Goal: Use online tool/utility: Utilize a website feature to perform a specific function

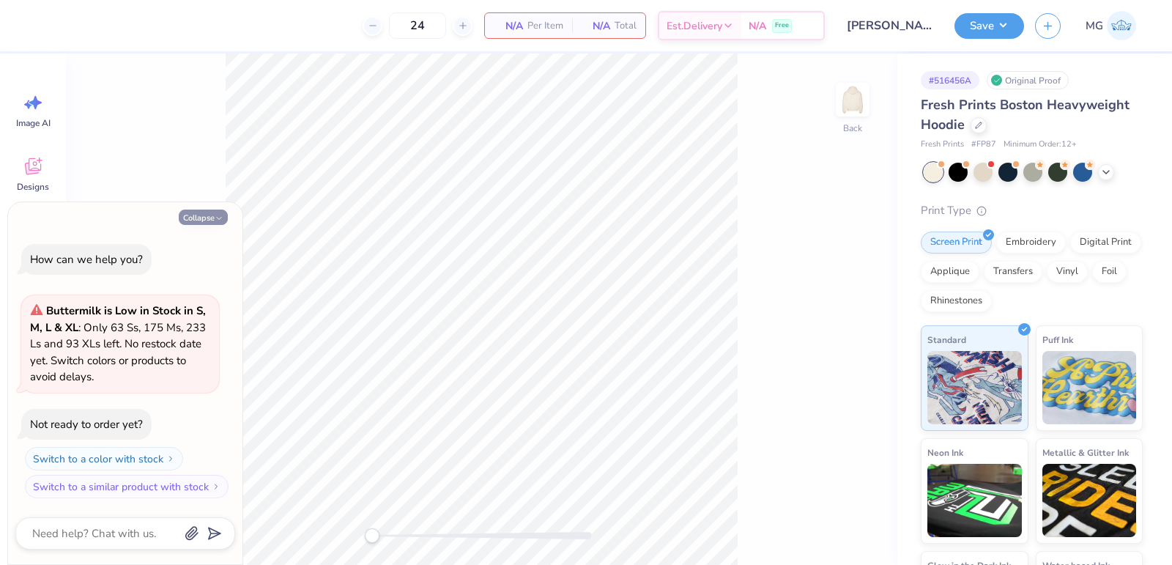
click at [217, 217] on polyline "button" at bounding box center [219, 218] width 4 height 2
type textarea "x"
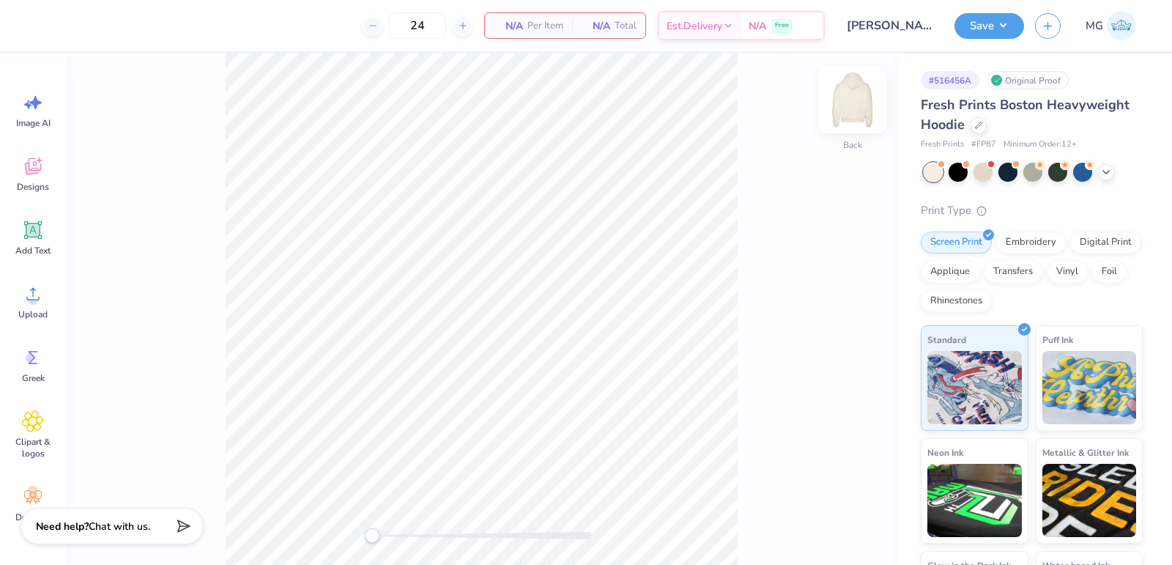
click at [865, 97] on img at bounding box center [852, 99] width 59 height 59
drag, startPoint x: 189, startPoint y: 251, endPoint x: 179, endPoint y: 244, distance: 12.0
click at [189, 251] on div "Front" at bounding box center [481, 308] width 831 height 511
click at [12, 303] on div "Upload" at bounding box center [33, 301] width 53 height 55
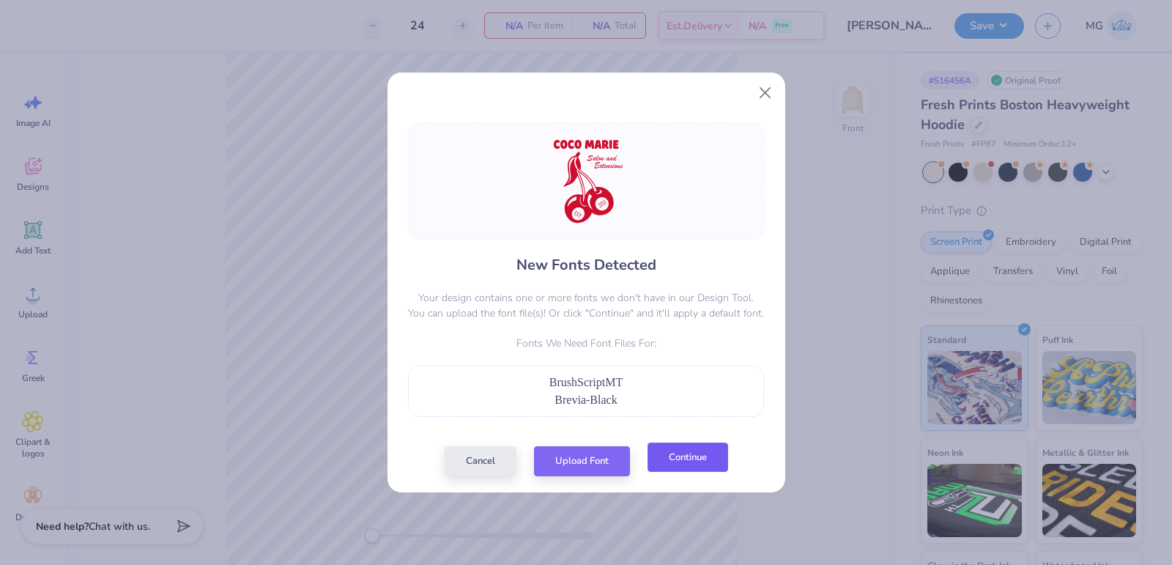
click at [670, 453] on button "Continue" at bounding box center [687, 457] width 81 height 30
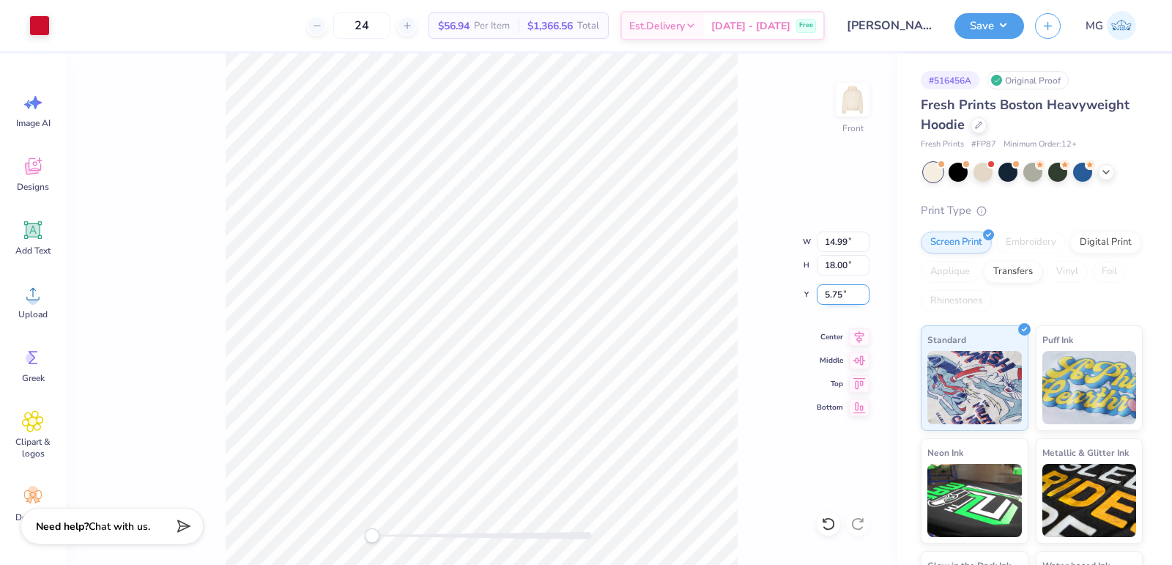
click at [839, 295] on input "5.75" at bounding box center [842, 294] width 53 height 21
type input "5"
type input "6.00"
click at [860, 338] on icon at bounding box center [859, 335] width 21 height 18
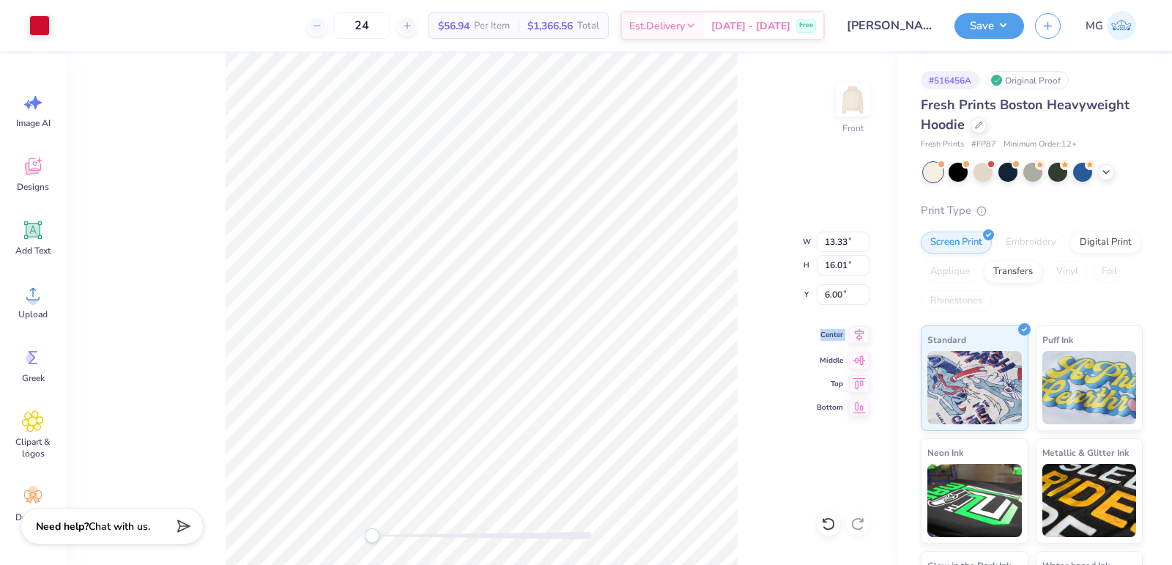
click at [860, 338] on icon at bounding box center [859, 335] width 21 height 18
click at [847, 242] on input "13.33" at bounding box center [842, 241] width 53 height 21
type input "12.00"
click at [846, 241] on input "10.80" at bounding box center [842, 241] width 53 height 21
click at [865, 246] on input "12.22" at bounding box center [842, 241] width 53 height 21
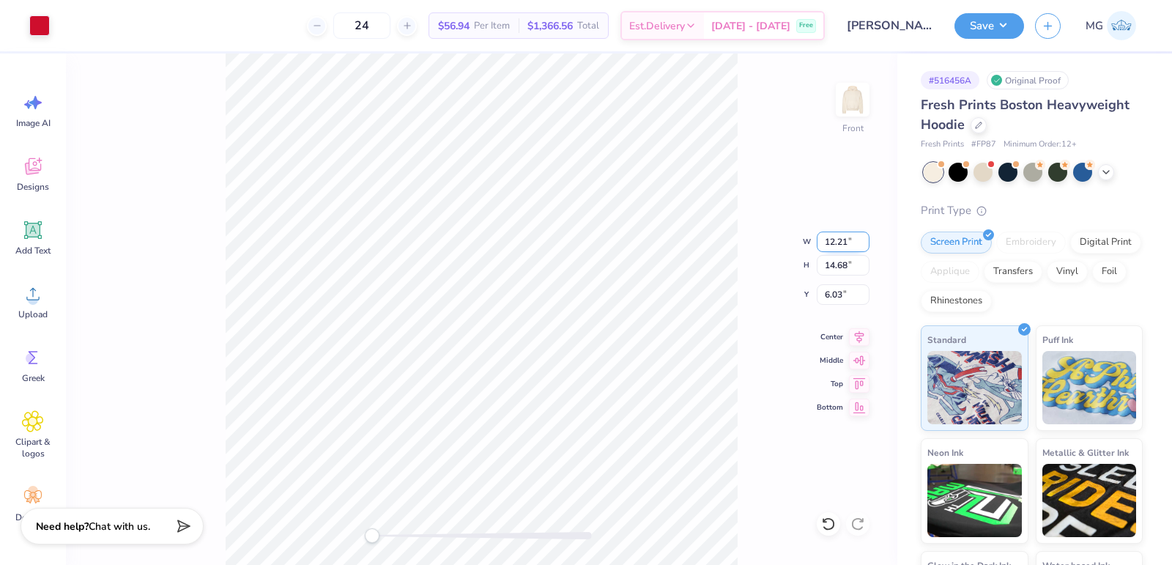
click at [865, 246] on input "12.21" at bounding box center [842, 241] width 53 height 21
click at [865, 246] on input "12.2" at bounding box center [842, 241] width 53 height 21
click at [865, 246] on input "12.19" at bounding box center [842, 241] width 53 height 21
click at [865, 246] on input "12.18" at bounding box center [842, 241] width 53 height 21
click at [865, 246] on input "12.17" at bounding box center [842, 241] width 53 height 21
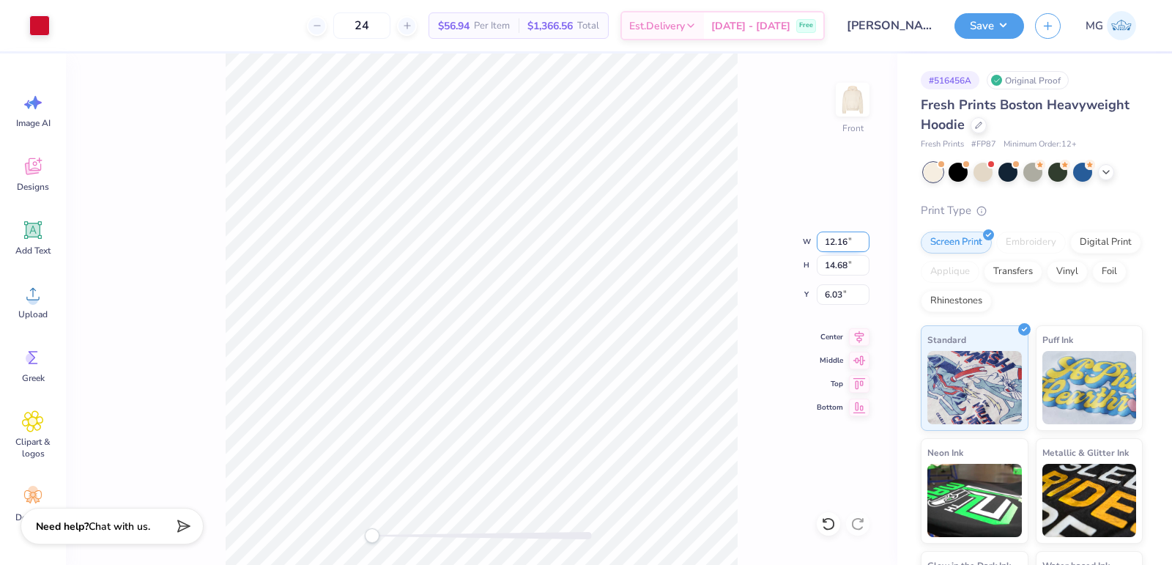
click at [865, 246] on input "12.16" at bounding box center [842, 241] width 53 height 21
click at [865, 246] on input "12.15" at bounding box center [842, 241] width 53 height 21
click at [865, 246] on input "12.14" at bounding box center [842, 241] width 53 height 21
click at [865, 246] on input "12.13" at bounding box center [842, 241] width 53 height 21
click at [865, 246] on input "12.12" at bounding box center [842, 241] width 53 height 21
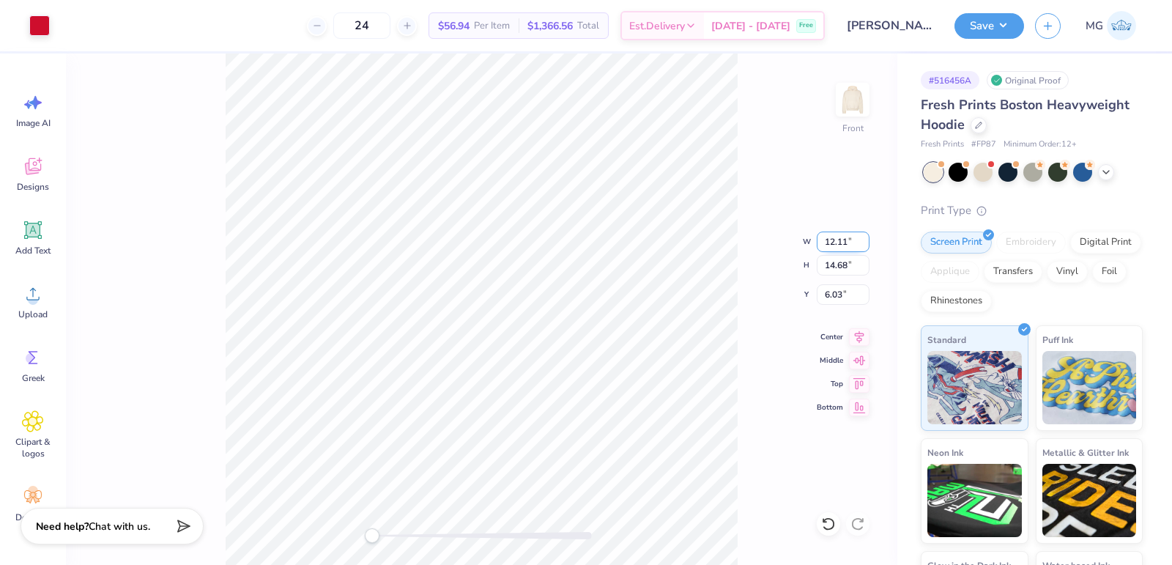
click at [865, 246] on input "12.11" at bounding box center [842, 241] width 53 height 21
click at [865, 246] on input "12.1" at bounding box center [842, 241] width 53 height 21
click at [865, 246] on input "12.09" at bounding box center [842, 241] width 53 height 21
click at [865, 246] on input "12.08" at bounding box center [842, 241] width 53 height 21
click at [865, 246] on input "12.07" at bounding box center [842, 241] width 53 height 21
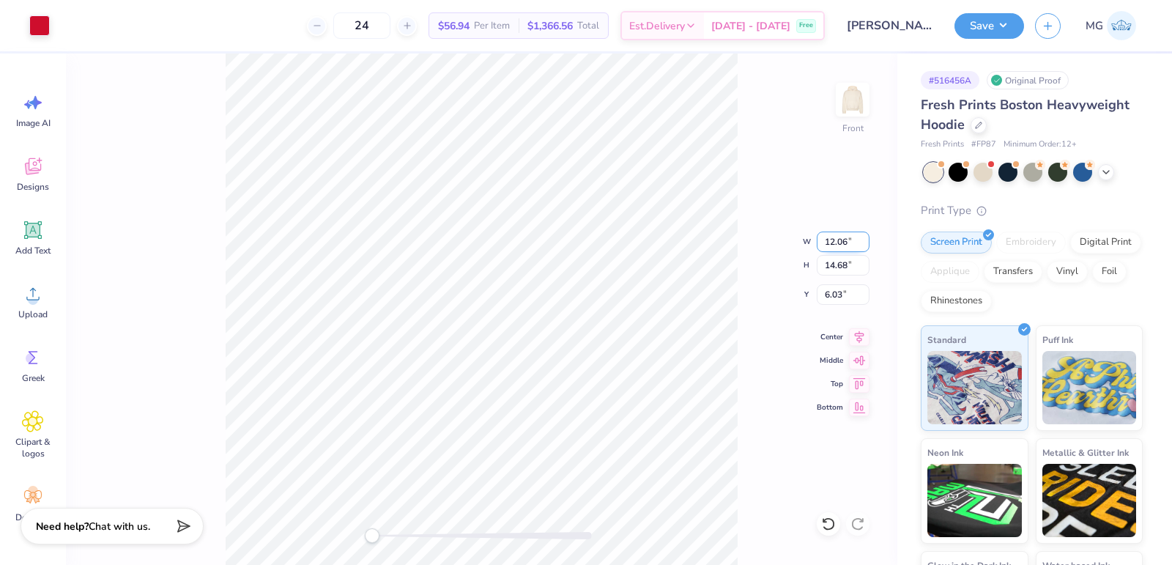
click at [865, 246] on input "12.06" at bounding box center [842, 241] width 53 height 21
click at [865, 246] on input "12.05" at bounding box center [842, 241] width 53 height 21
click at [865, 246] on input "12.04" at bounding box center [842, 241] width 53 height 21
click at [865, 246] on input "12.03" at bounding box center [842, 241] width 53 height 21
click at [865, 246] on input "12.02" at bounding box center [842, 241] width 53 height 21
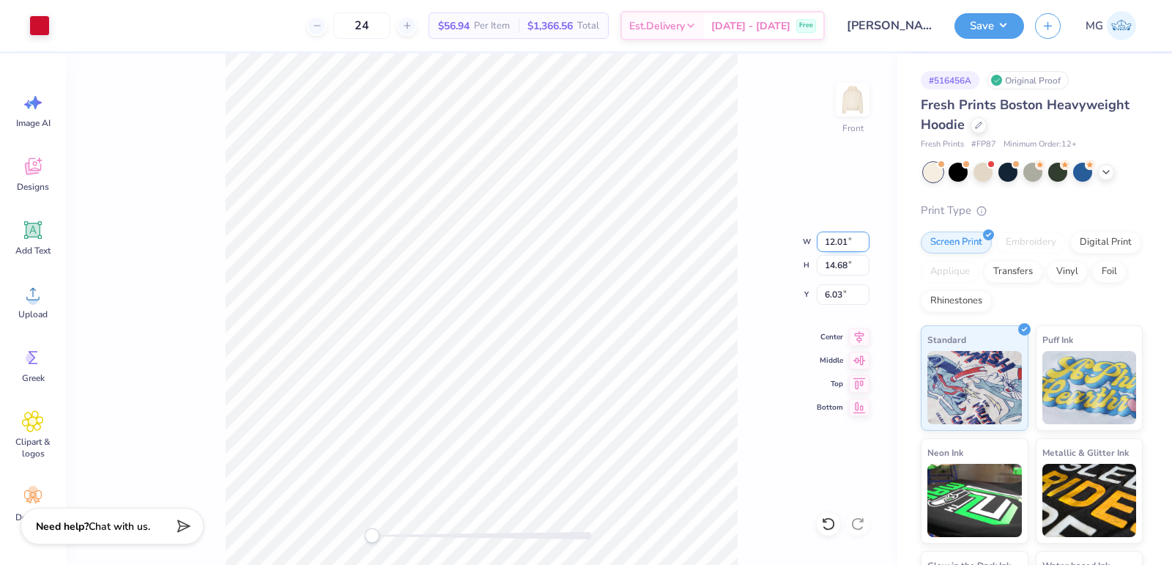
click at [865, 246] on input "12.01" at bounding box center [842, 241] width 53 height 21
type input "12"
click at [865, 246] on input "12" at bounding box center [842, 241] width 53 height 21
click at [860, 245] on input "12.22" at bounding box center [842, 241] width 53 height 21
click at [860, 245] on input "12.21" at bounding box center [842, 241] width 53 height 21
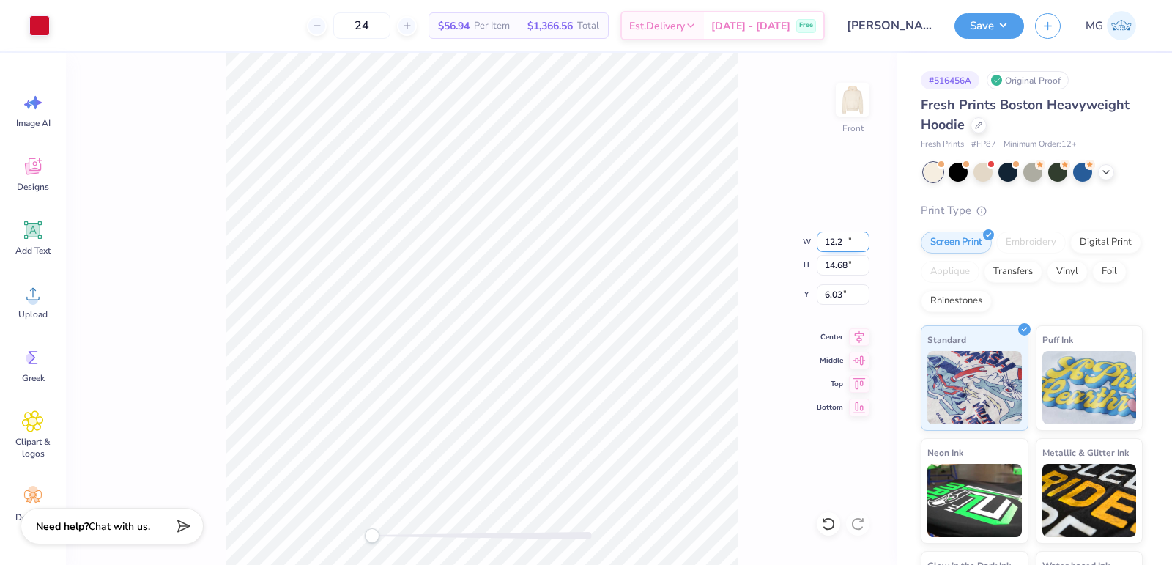
click at [860, 245] on input "12.2" at bounding box center [842, 241] width 53 height 21
click at [860, 245] on input "12.19" at bounding box center [842, 241] width 53 height 21
click at [860, 245] on input "12.18" at bounding box center [842, 241] width 53 height 21
click at [860, 245] on input "12.17" at bounding box center [842, 241] width 53 height 21
click at [860, 245] on input "12.16" at bounding box center [842, 241] width 53 height 21
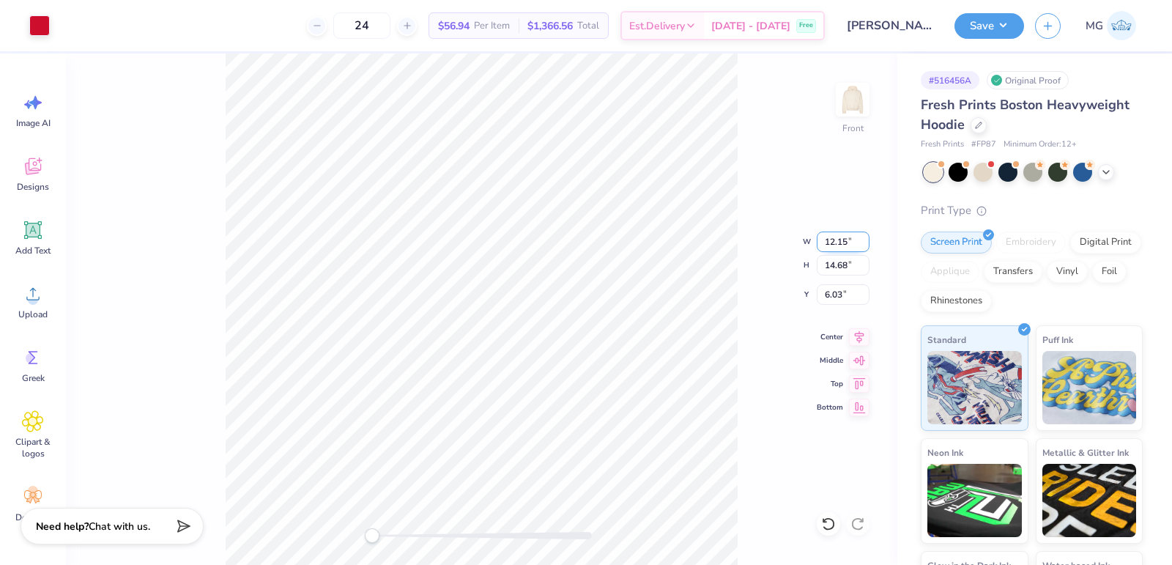
click at [860, 245] on input "12.15" at bounding box center [842, 241] width 53 height 21
click at [860, 245] on input "12.14" at bounding box center [842, 241] width 53 height 21
click at [860, 245] on input "12.13" at bounding box center [842, 241] width 53 height 21
click at [860, 245] on input "12.12" at bounding box center [842, 241] width 53 height 21
click at [860, 245] on input "12.11" at bounding box center [842, 241] width 53 height 21
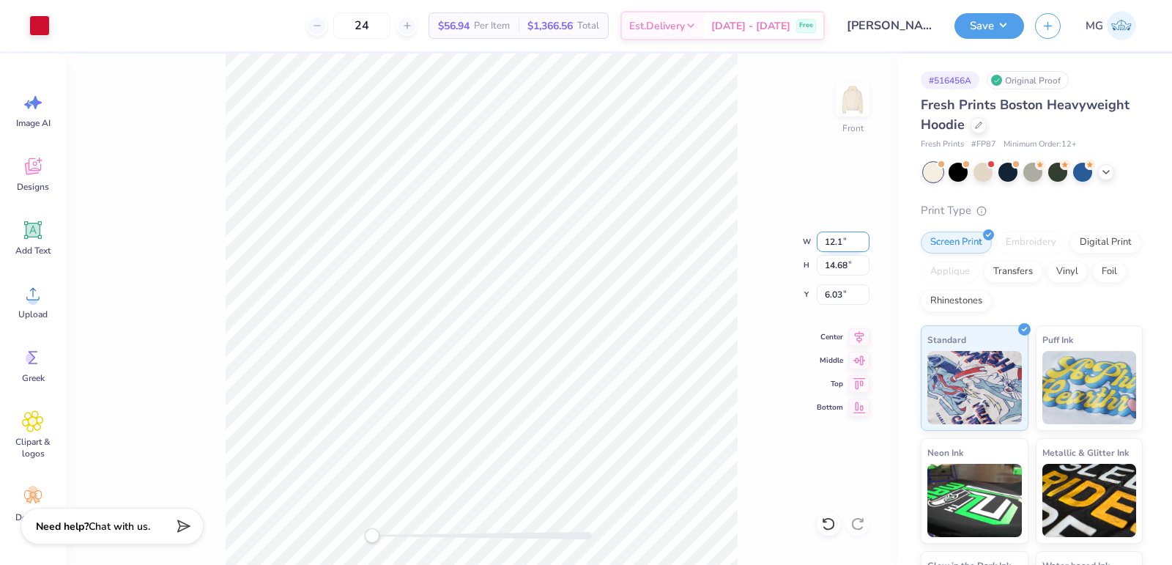
click at [860, 245] on input "12.1" at bounding box center [842, 241] width 53 height 21
click at [860, 245] on input "12.09" at bounding box center [842, 241] width 53 height 21
click at [860, 245] on input "12.08" at bounding box center [842, 241] width 53 height 21
click at [860, 245] on input "12.07" at bounding box center [842, 241] width 53 height 21
click at [860, 245] on input "12.06" at bounding box center [842, 241] width 53 height 21
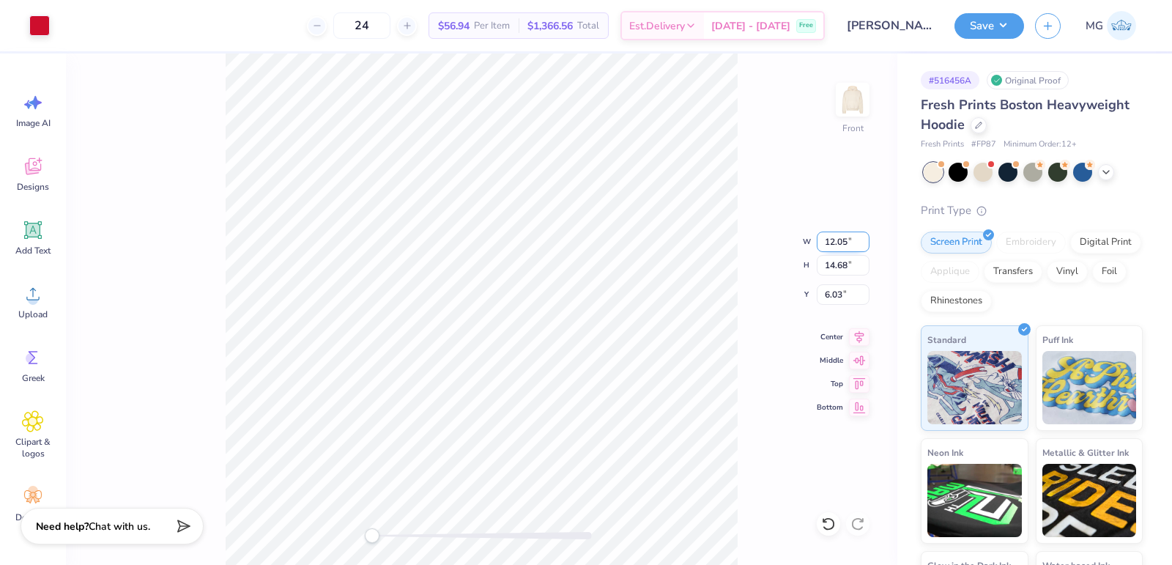
click at [860, 245] on input "12.05" at bounding box center [842, 241] width 53 height 21
click at [860, 244] on input "12.04" at bounding box center [842, 241] width 53 height 21
click at [860, 244] on input "12.03" at bounding box center [842, 241] width 53 height 21
click at [860, 244] on input "12.02" at bounding box center [842, 241] width 53 height 21
click at [860, 239] on input "12.03" at bounding box center [842, 241] width 53 height 21
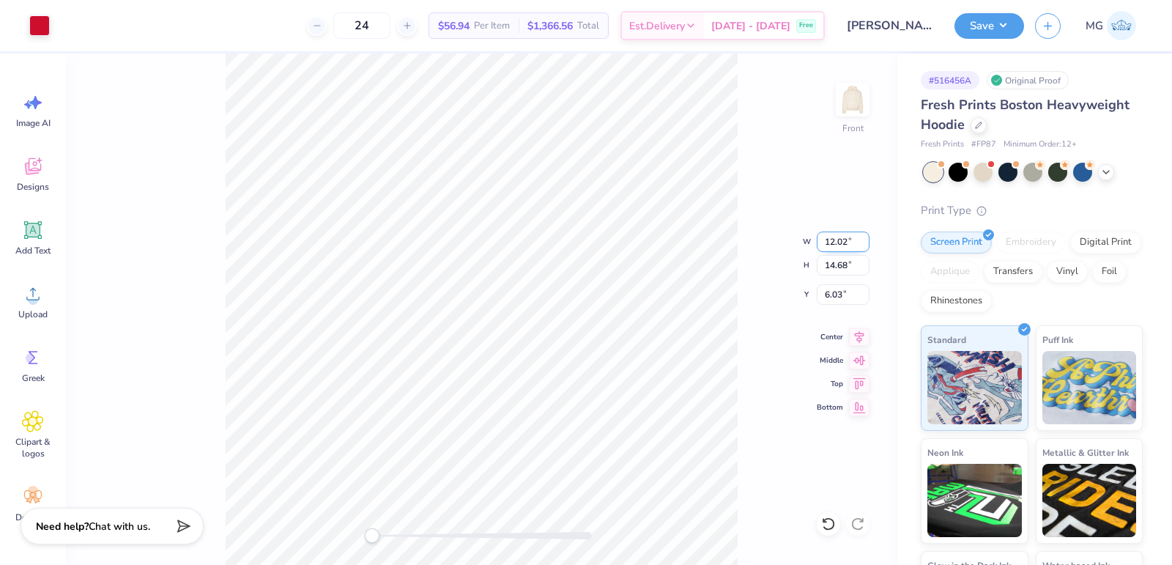
click at [862, 245] on input "12.02" at bounding box center [842, 241] width 53 height 21
click at [862, 245] on input "12.01" at bounding box center [842, 241] width 53 height 21
type input "12"
click at [862, 245] on input "12" at bounding box center [842, 241] width 53 height 21
click at [859, 336] on icon at bounding box center [859, 335] width 21 height 18
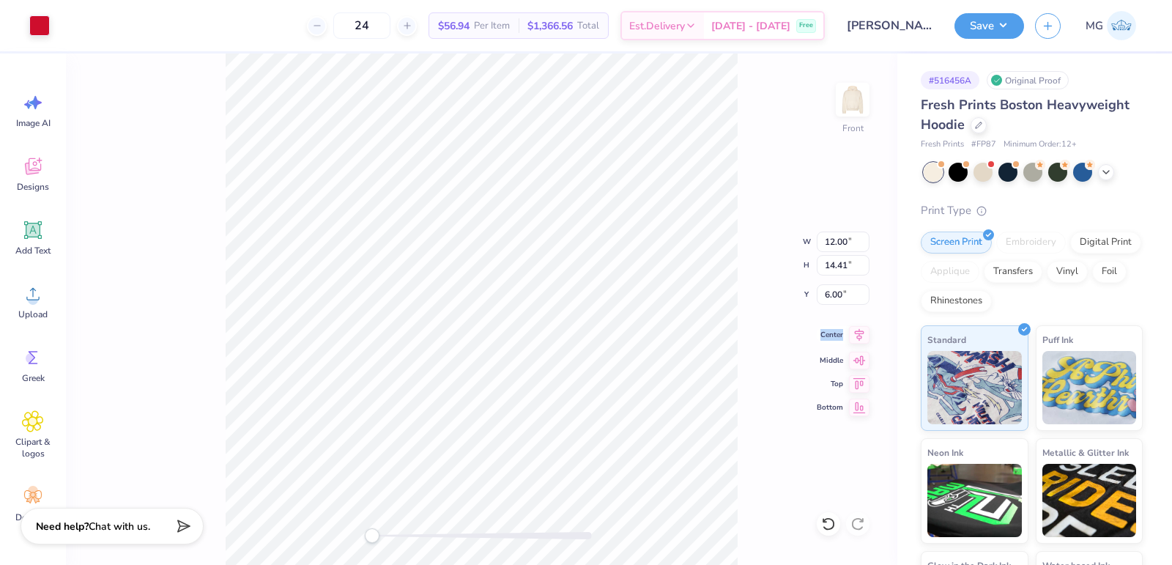
click at [859, 336] on icon at bounding box center [859, 335] width 21 height 18
click at [740, 131] on div "Front W 12.00 12.00 " H 14.41 14.41 " Y 6.00 6.00 " Center Middle Top Bottom" at bounding box center [481, 308] width 831 height 511
